Goal: Task Accomplishment & Management: Use online tool/utility

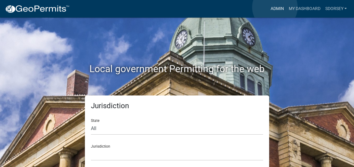
click at [275, 7] on link "Admin" at bounding box center [277, 8] width 18 height 11
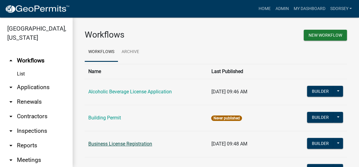
click at [124, 143] on link "Business License Registration" at bounding box center [120, 144] width 64 height 6
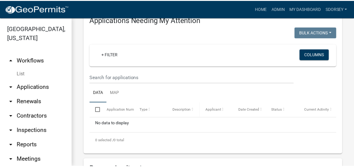
scroll to position [91, 0]
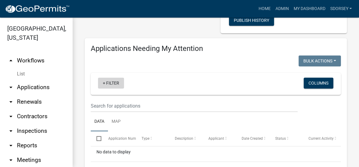
click at [109, 88] on link "+ Filter" at bounding box center [111, 82] width 26 height 11
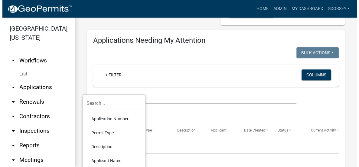
scroll to position [121, 0]
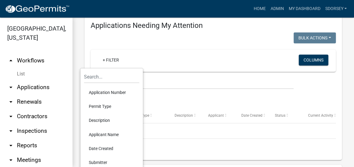
click at [109, 131] on li "Applicant Name" at bounding box center [111, 134] width 55 height 14
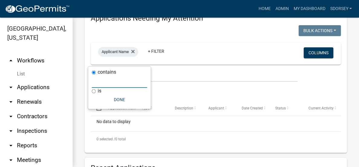
click at [122, 82] on input "text" at bounding box center [119, 81] width 55 height 12
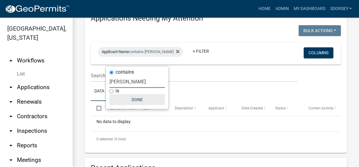
type input "hutcheson"
click at [138, 98] on button "Done" at bounding box center [136, 99] width 55 height 11
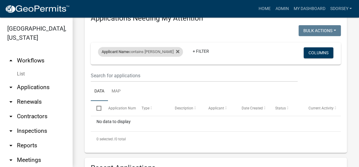
click at [161, 57] on div "Applicant Name contains hutcheson" at bounding box center [140, 52] width 85 height 10
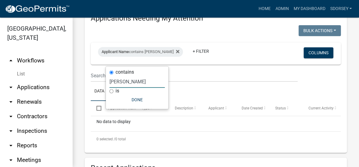
drag, startPoint x: 137, startPoint y: 80, endPoint x: 82, endPoint y: 80, distance: 54.4
click at [82, 80] on body "Internet Explorer does NOT work with GeoPermits. Get a new browser for more sec…" at bounding box center [179, 83] width 359 height 167
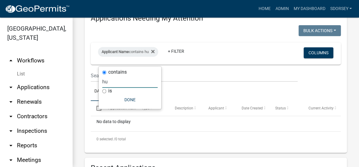
type input "h"
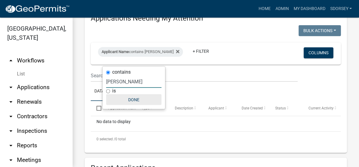
type input "joshua"
click at [132, 97] on button "Done" at bounding box center [133, 99] width 55 height 11
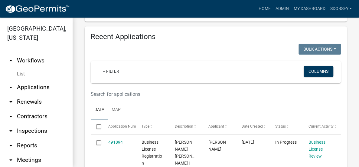
scroll to position [242, 0]
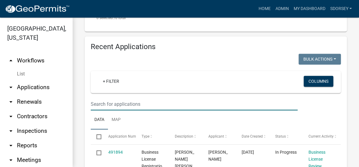
click at [141, 110] on input "text" at bounding box center [194, 104] width 207 height 12
click at [115, 86] on link "+ Filter" at bounding box center [111, 81] width 26 height 11
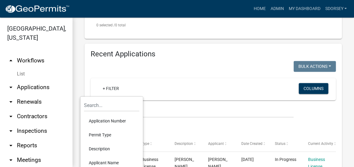
click at [103, 160] on li "Applicant Name" at bounding box center [111, 162] width 55 height 14
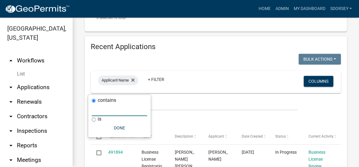
click at [122, 112] on input "text" at bounding box center [119, 109] width 55 height 12
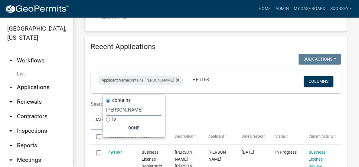
type input "joshua"
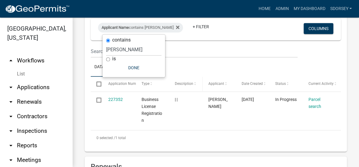
scroll to position [272, 0]
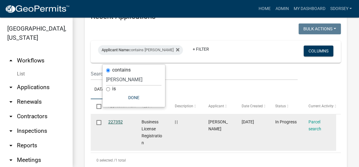
click at [114, 124] on link "227352" at bounding box center [115, 121] width 15 height 5
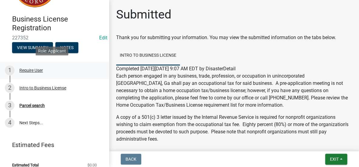
scroll to position [50, 0]
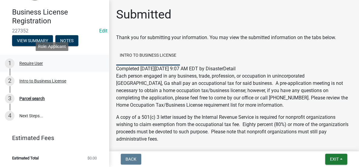
click at [38, 61] on div "Require User" at bounding box center [31, 63] width 24 height 4
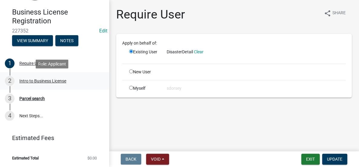
click at [40, 79] on div "Intro to Business License" at bounding box center [42, 81] width 47 height 4
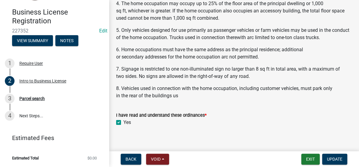
scroll to position [612, 0]
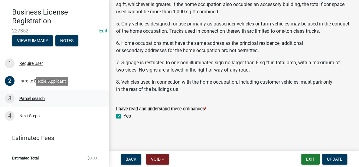
click at [27, 97] on div "Parcel search" at bounding box center [31, 98] width 25 height 4
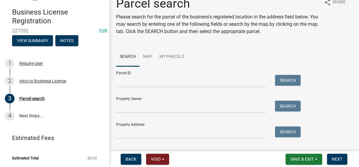
scroll to position [0, 0]
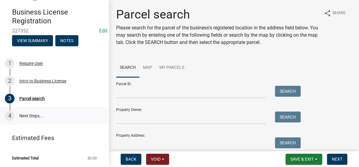
click at [38, 113] on link "4 Next Steps..." at bounding box center [54, 116] width 109 height 18
click at [301, 159] on span "Save & Exit" at bounding box center [301, 158] width 23 height 5
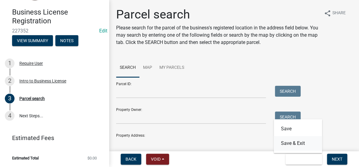
click at [300, 143] on button "Save & Exit" at bounding box center [298, 143] width 48 height 15
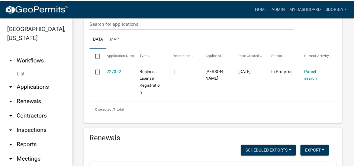
scroll to position [262, 0]
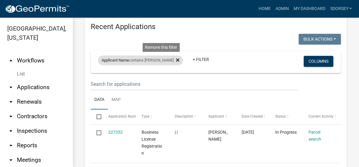
click at [174, 63] on fa-icon at bounding box center [177, 60] width 6 height 10
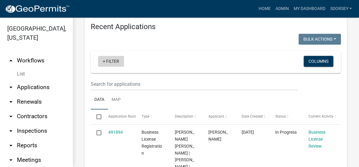
click at [117, 67] on link "+ Filter" at bounding box center [111, 61] width 26 height 11
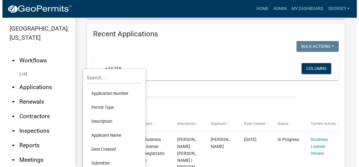
scroll to position [292, 0]
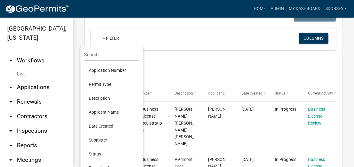
click at [106, 95] on li "Description" at bounding box center [111, 98] width 55 height 14
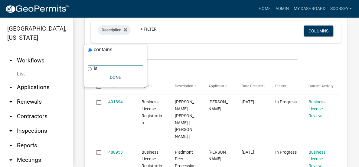
click at [131, 61] on input "text" at bounding box center [115, 59] width 55 height 12
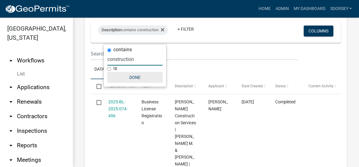
type input "construction"
click at [136, 79] on button "Done" at bounding box center [134, 77] width 55 height 11
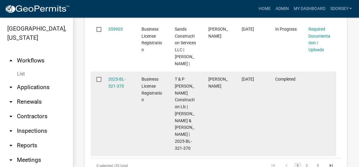
scroll to position [987, 0]
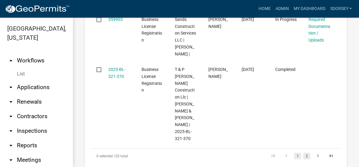
click at [303, 152] on link "2" at bounding box center [306, 155] width 7 height 7
